Goal: Information Seeking & Learning: Obtain resource

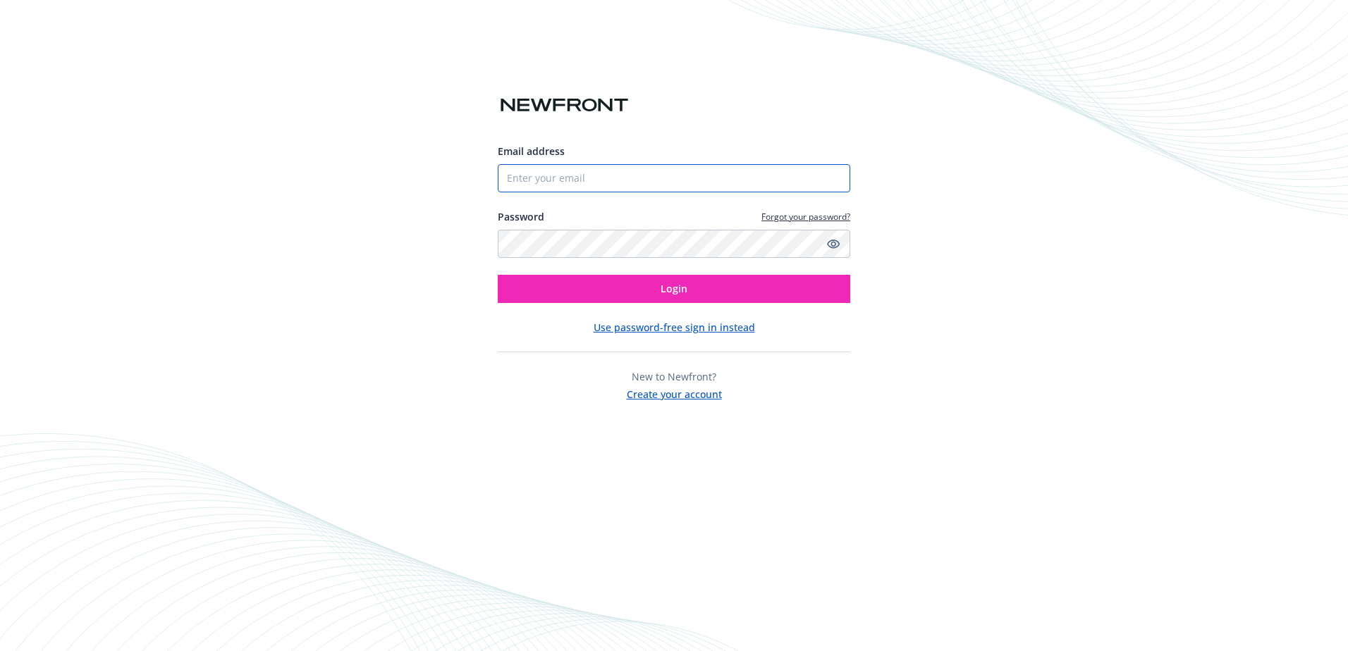
type input "[EMAIL_ADDRESS][DOMAIN_NAME]"
click at [635, 286] on button "Login" at bounding box center [674, 289] width 352 height 28
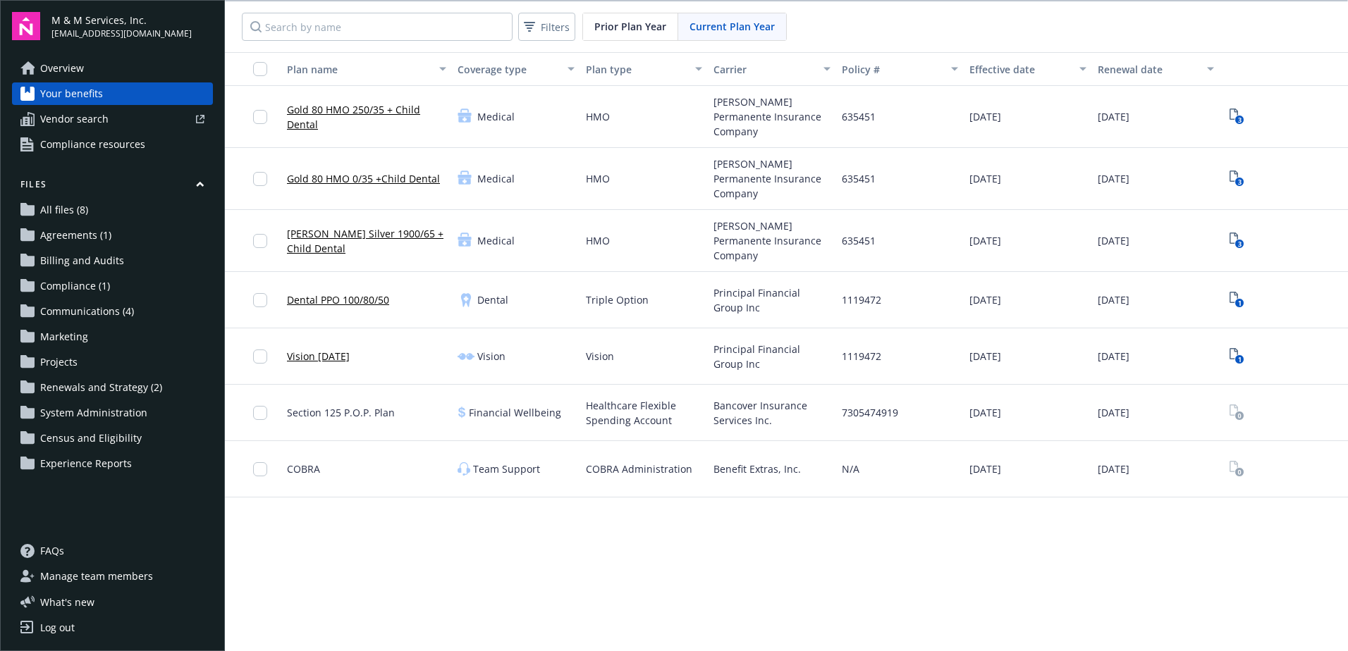
click at [143, 392] on span "Renewals and Strategy (2)" at bounding box center [101, 387] width 122 height 23
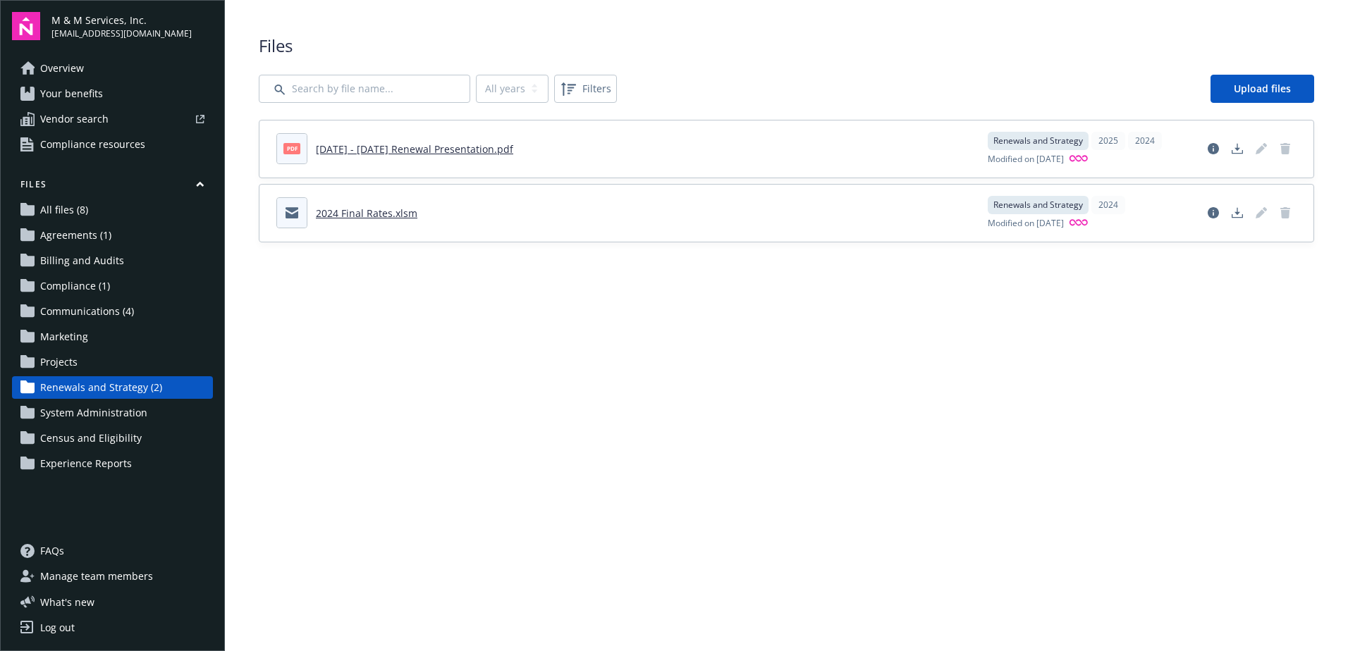
click at [95, 313] on span "Communications (4)" at bounding box center [87, 311] width 94 height 23
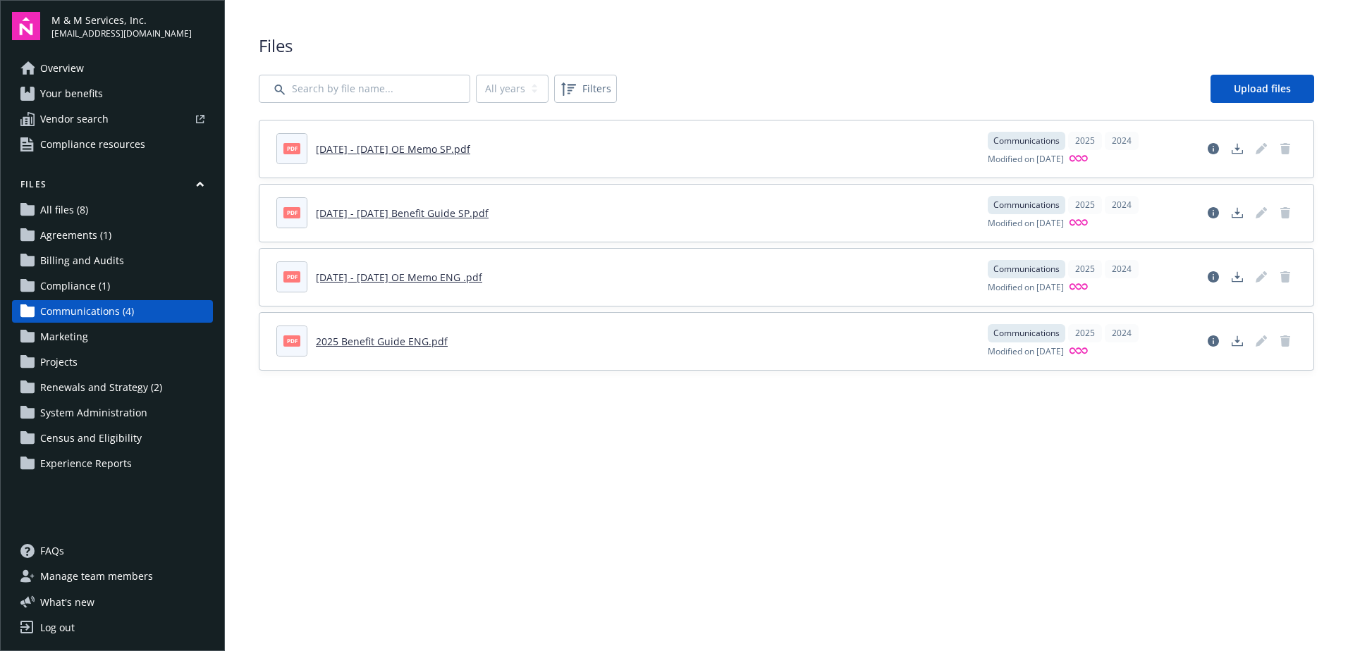
click at [142, 200] on link "All files (8)" at bounding box center [112, 210] width 201 height 23
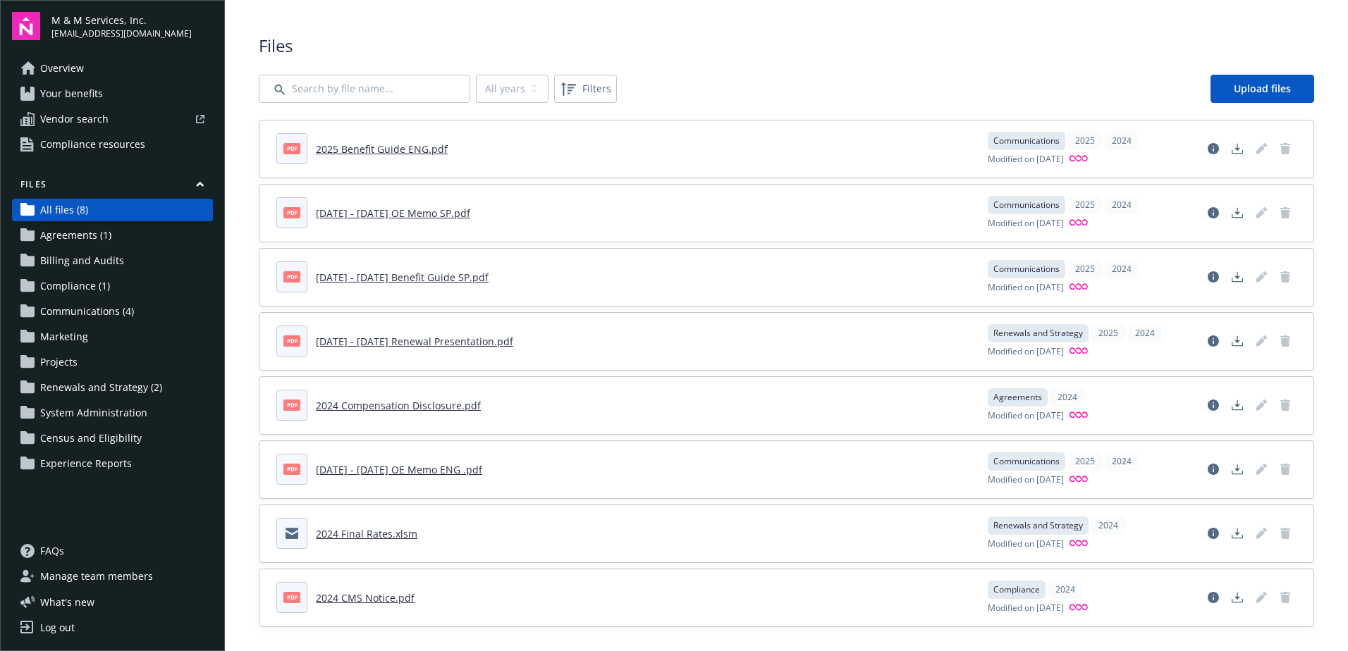
click at [962, 37] on span "Files" at bounding box center [786, 46] width 1055 height 24
